Goal: Information Seeking & Learning: Learn about a topic

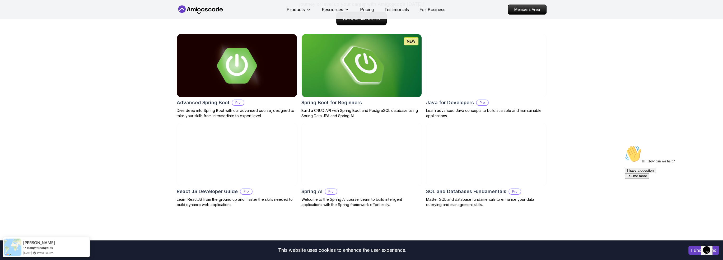
scroll to position [555, 0]
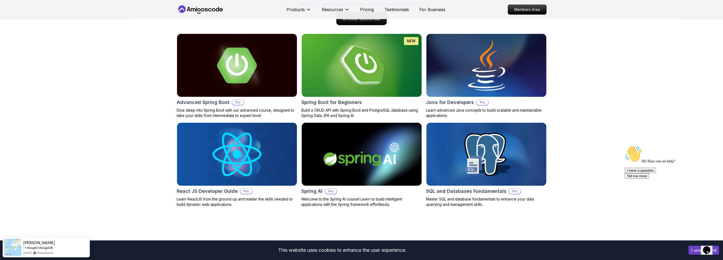
click at [520, 76] on img at bounding box center [486, 65] width 126 height 66
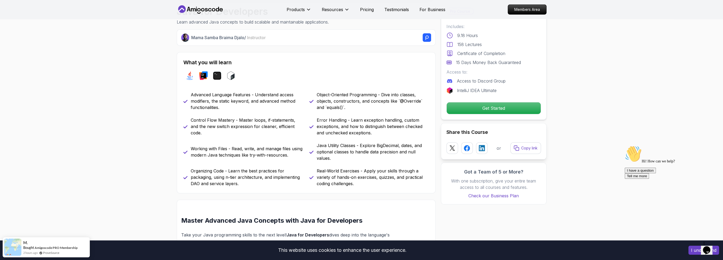
scroll to position [211, 0]
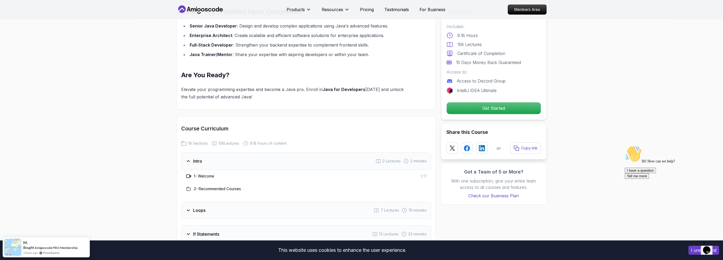
scroll to position [634, 0]
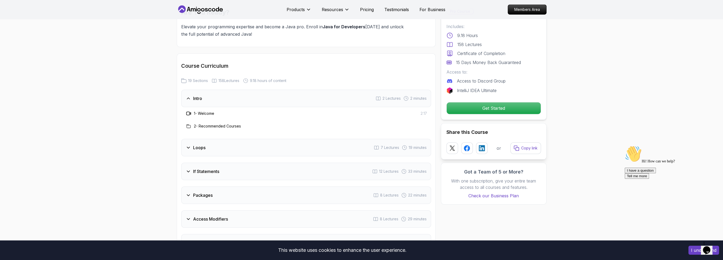
click at [200, 111] on h3 "1 - Welcome" at bounding box center [204, 113] width 20 height 5
click at [186, 110] on div at bounding box center [189, 113] width 6 height 6
click at [200, 95] on h3 "Intro" at bounding box center [197, 98] width 9 height 6
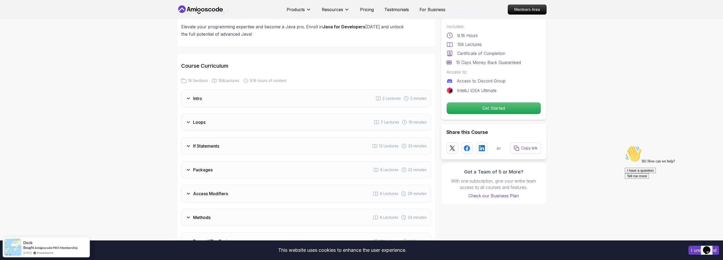
click at [200, 95] on h3 "Intro" at bounding box center [197, 98] width 9 height 6
click at [209, 111] on h3 "1 - Welcome" at bounding box center [204, 113] width 20 height 5
click at [193, 110] on div "1 - Welcome" at bounding box center [200, 113] width 29 height 6
click at [199, 122] on div "2 - Recommended Courses" at bounding box center [306, 126] width 250 height 13
click at [199, 123] on h3 "2 - Recommended Courses" at bounding box center [217, 125] width 47 height 5
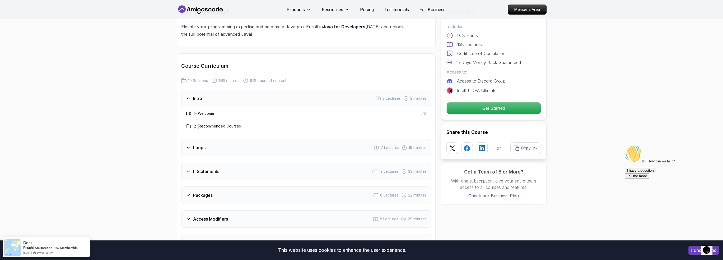
click at [199, 123] on h3 "2 - Recommended Courses" at bounding box center [217, 125] width 47 height 5
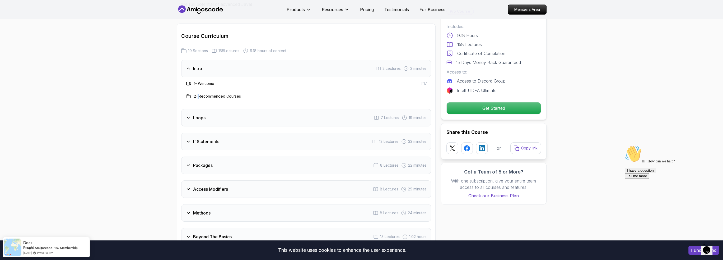
scroll to position [714, 0]
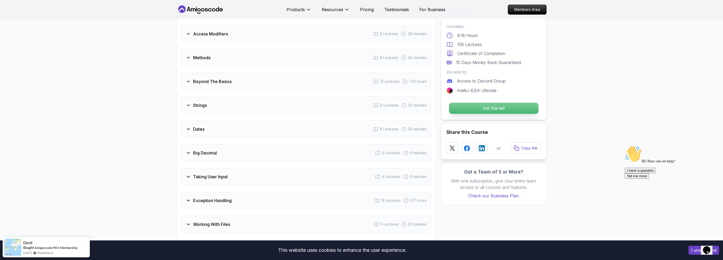
click at [471, 104] on p "Get Started" at bounding box center [493, 108] width 89 height 11
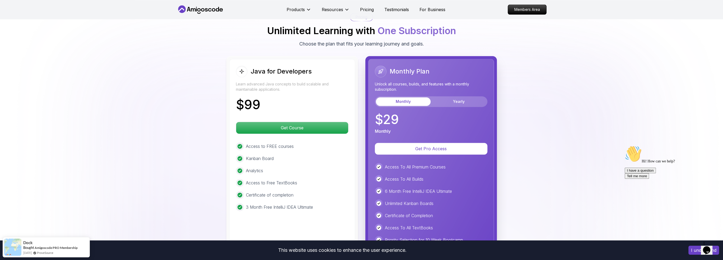
scroll to position [1280, 0]
